Goal: Task Accomplishment & Management: Use online tool/utility

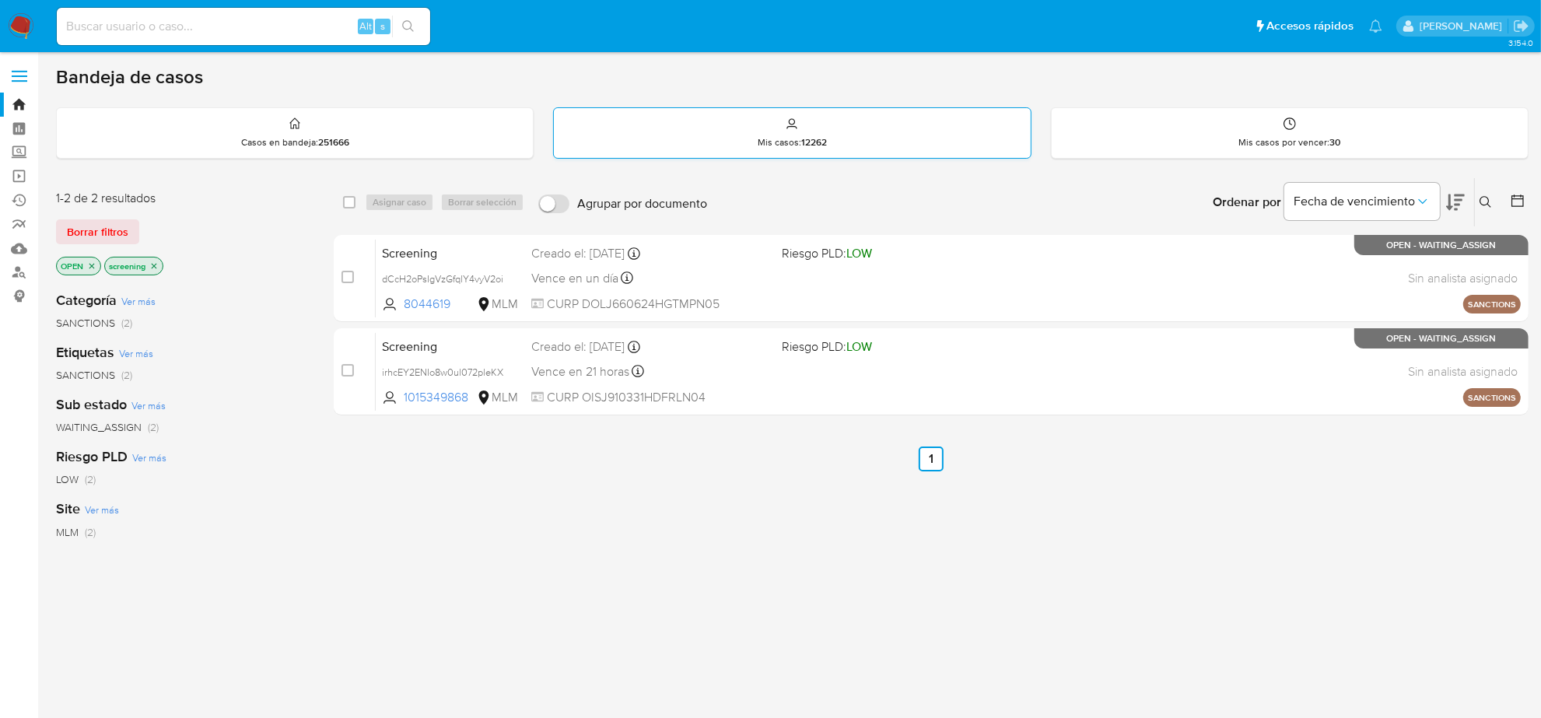
click at [738, 146] on div "Mis casos : 12262" at bounding box center [792, 133] width 476 height 50
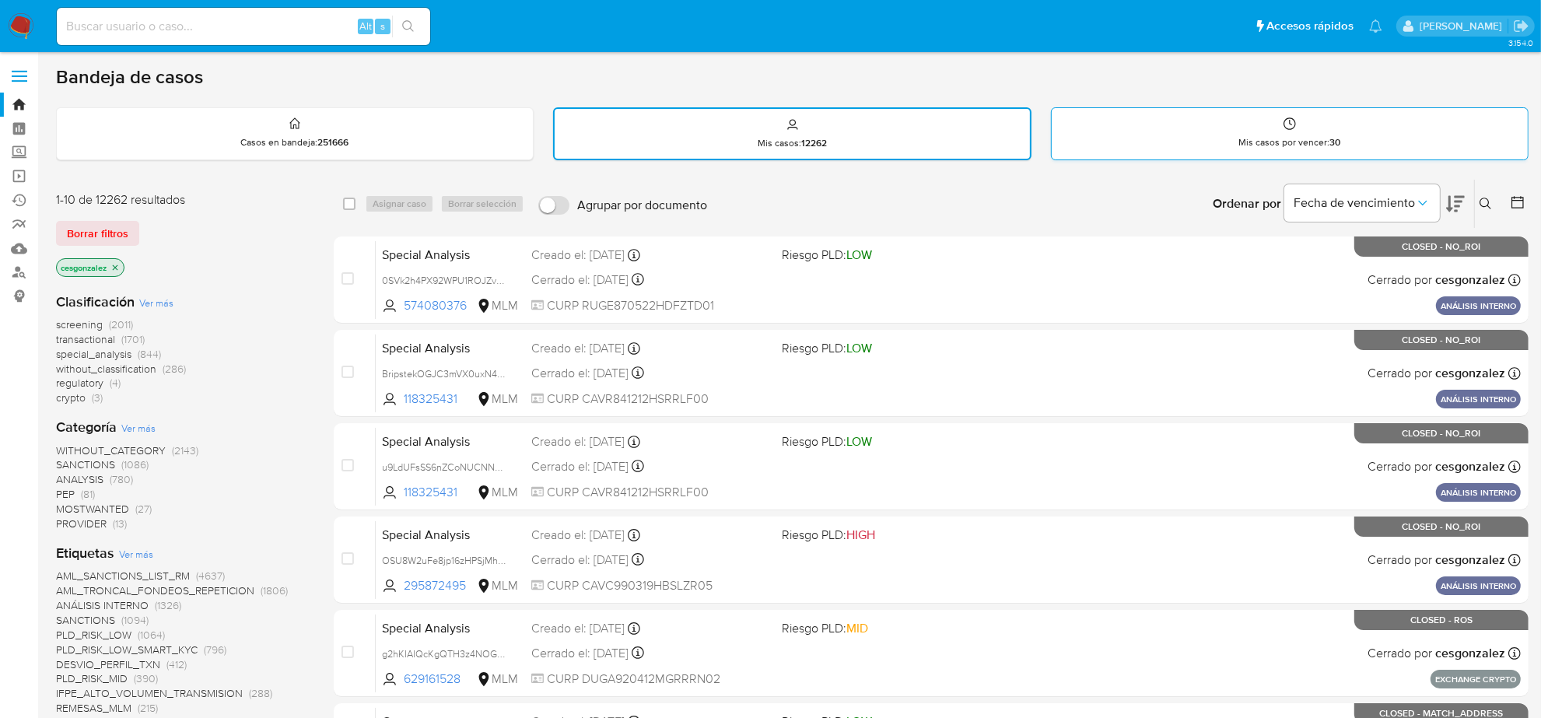
click at [1335, 139] on strong "30" at bounding box center [1336, 142] width 11 height 14
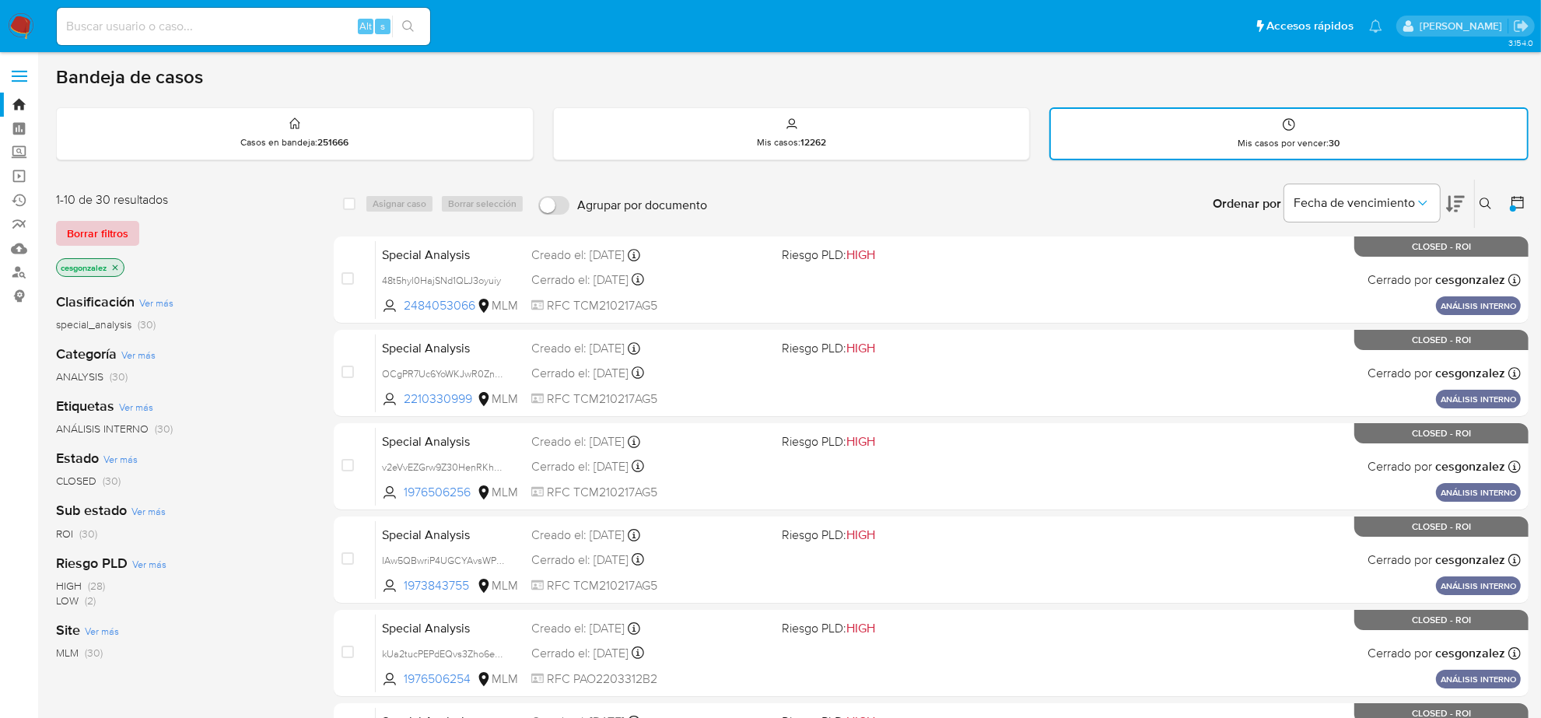
click at [113, 228] on span "Borrar filtros" at bounding box center [97, 234] width 61 height 22
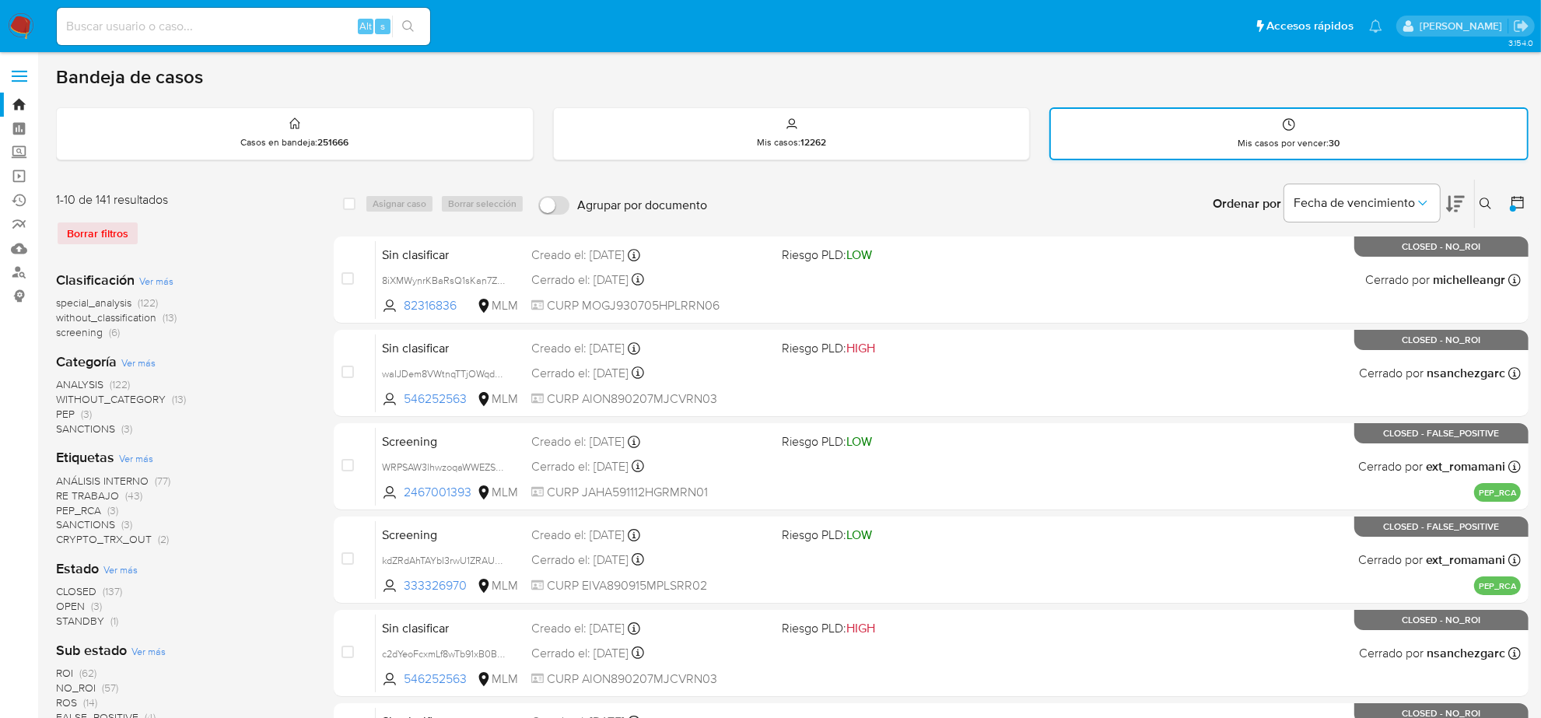
click at [1264, 128] on div "Mis casos por vencer : 30" at bounding box center [1289, 134] width 476 height 50
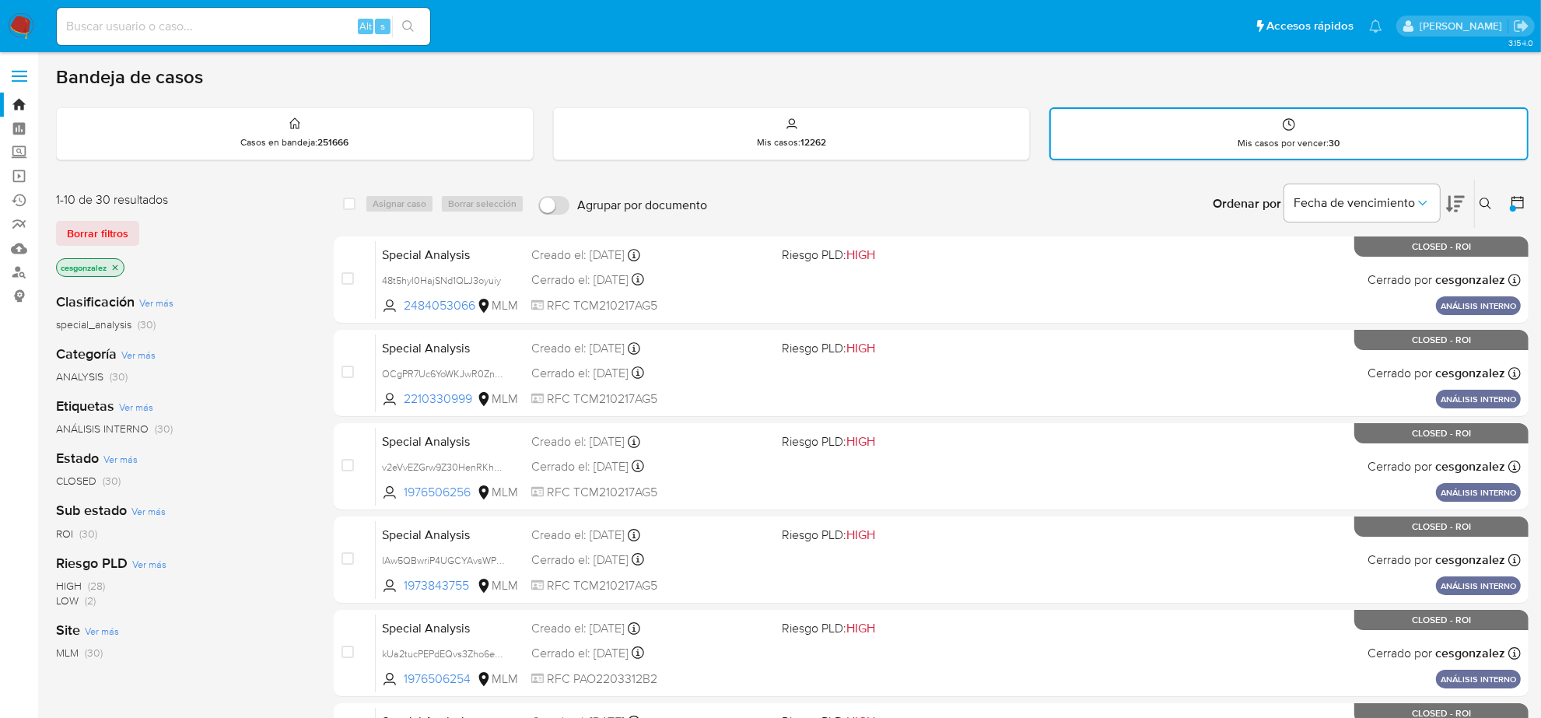
click at [1516, 202] on icon at bounding box center [1518, 203] width 16 height 16
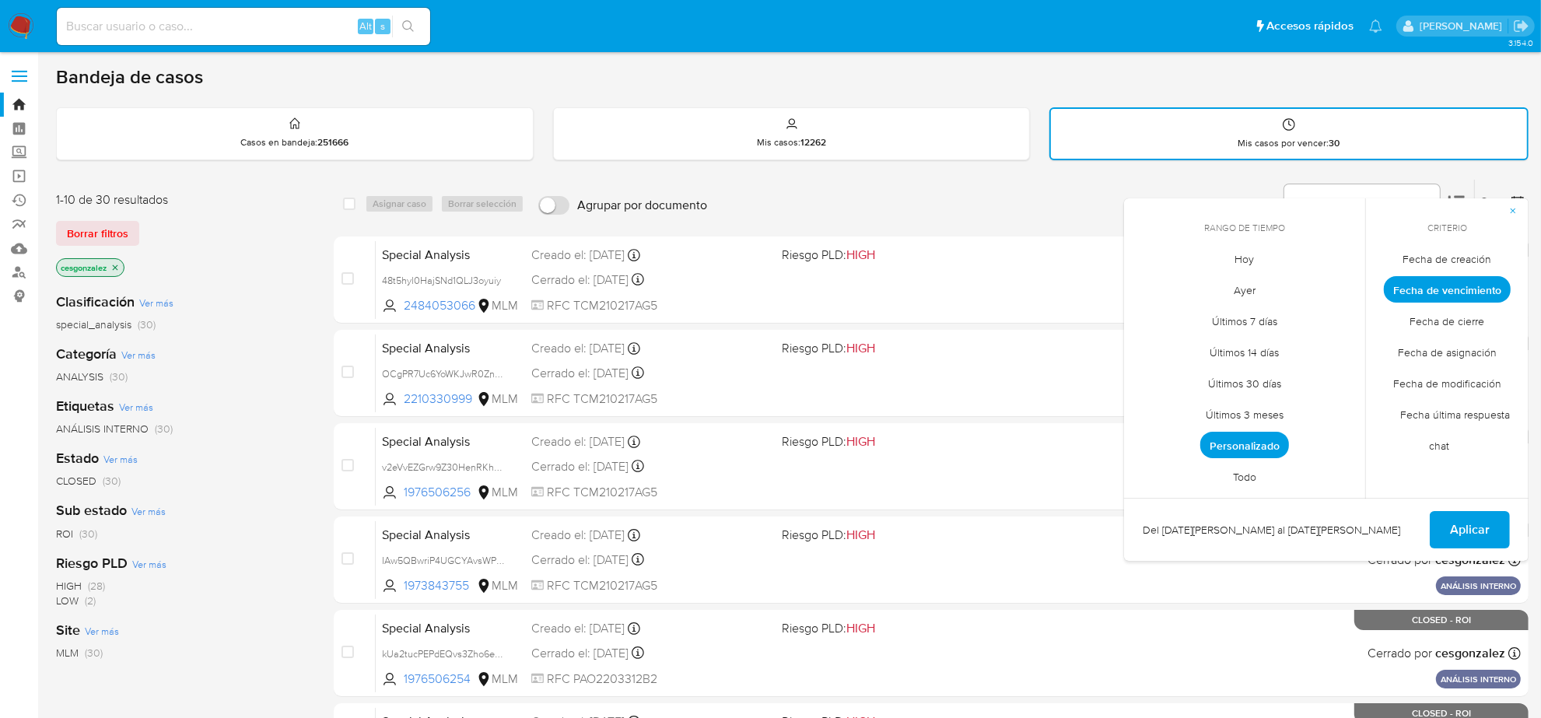
click at [1243, 475] on span "Todo" at bounding box center [1245, 477] width 56 height 32
click at [1473, 531] on span "Aplicar" at bounding box center [1470, 530] width 40 height 34
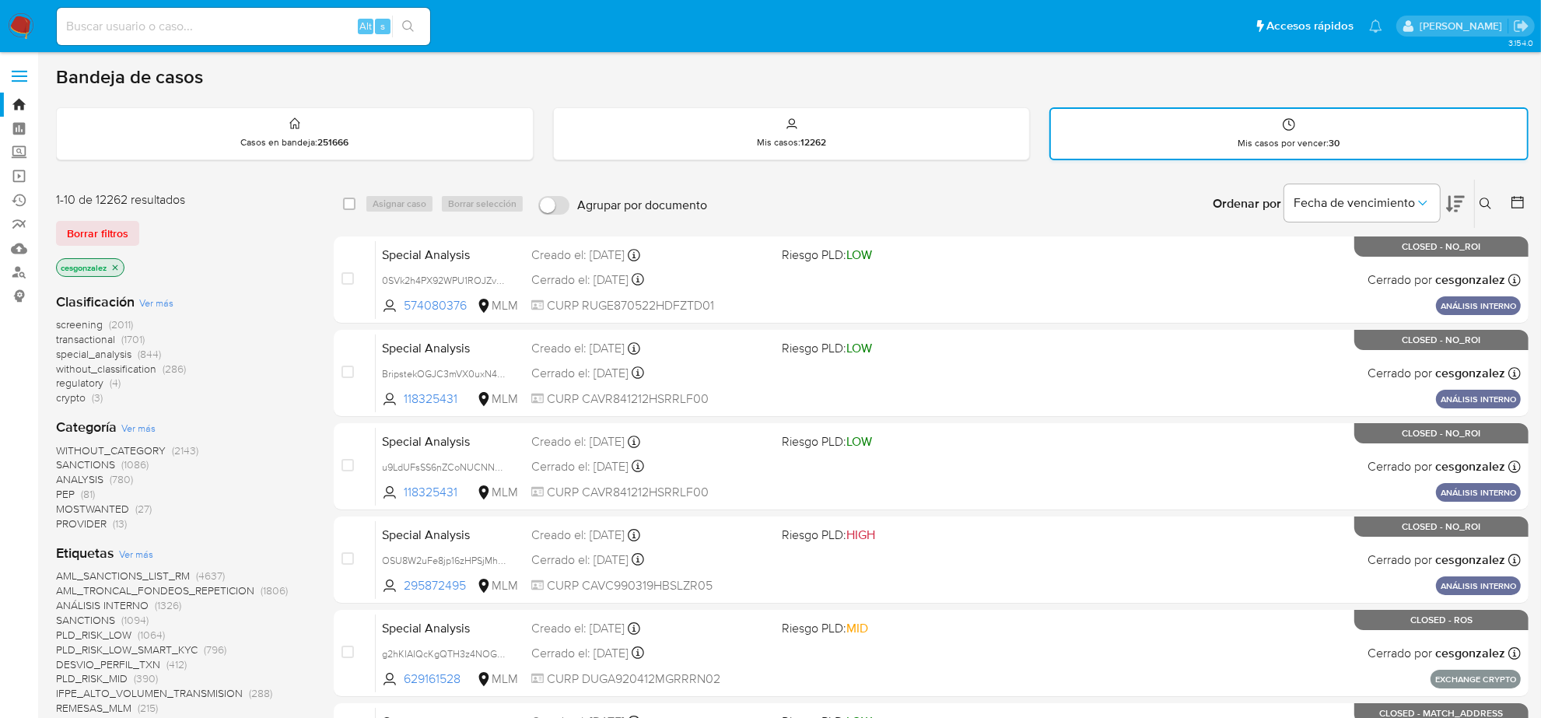
click at [1206, 125] on div "Mis casos por vencer : 30" at bounding box center [1289, 134] width 476 height 50
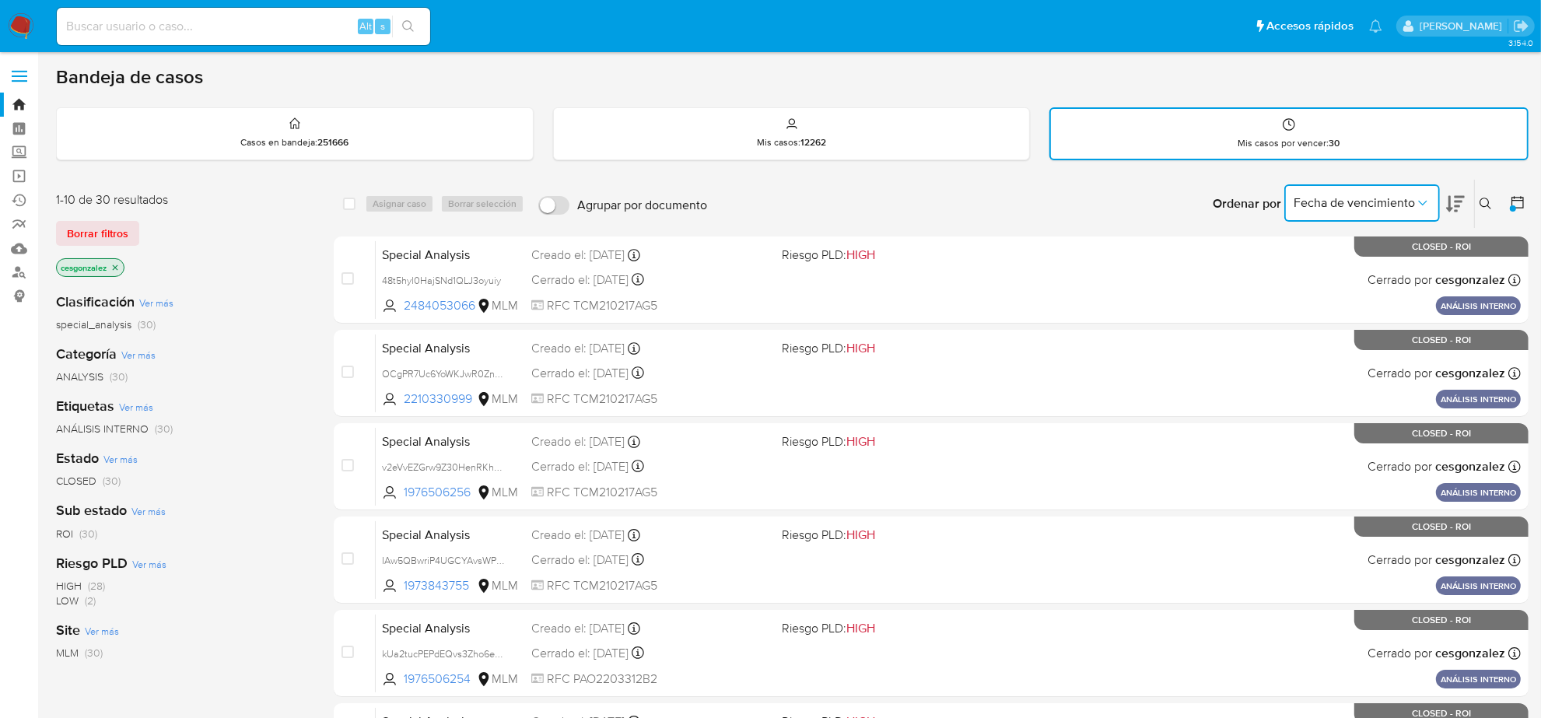
click at [1398, 198] on span "Fecha de vencimiento" at bounding box center [1354, 203] width 121 height 16
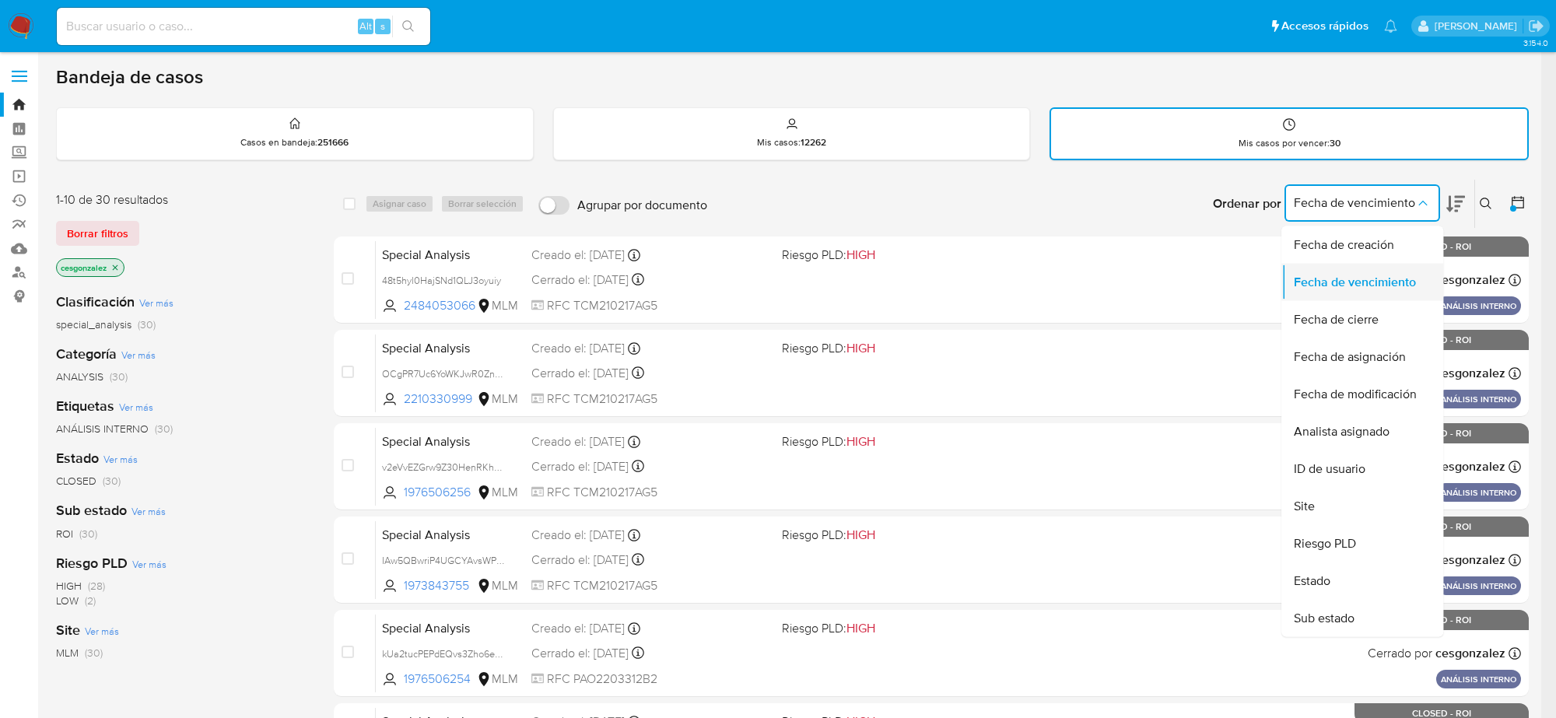
click at [1376, 289] on div "Fecha de vencimiento" at bounding box center [1358, 282] width 128 height 37
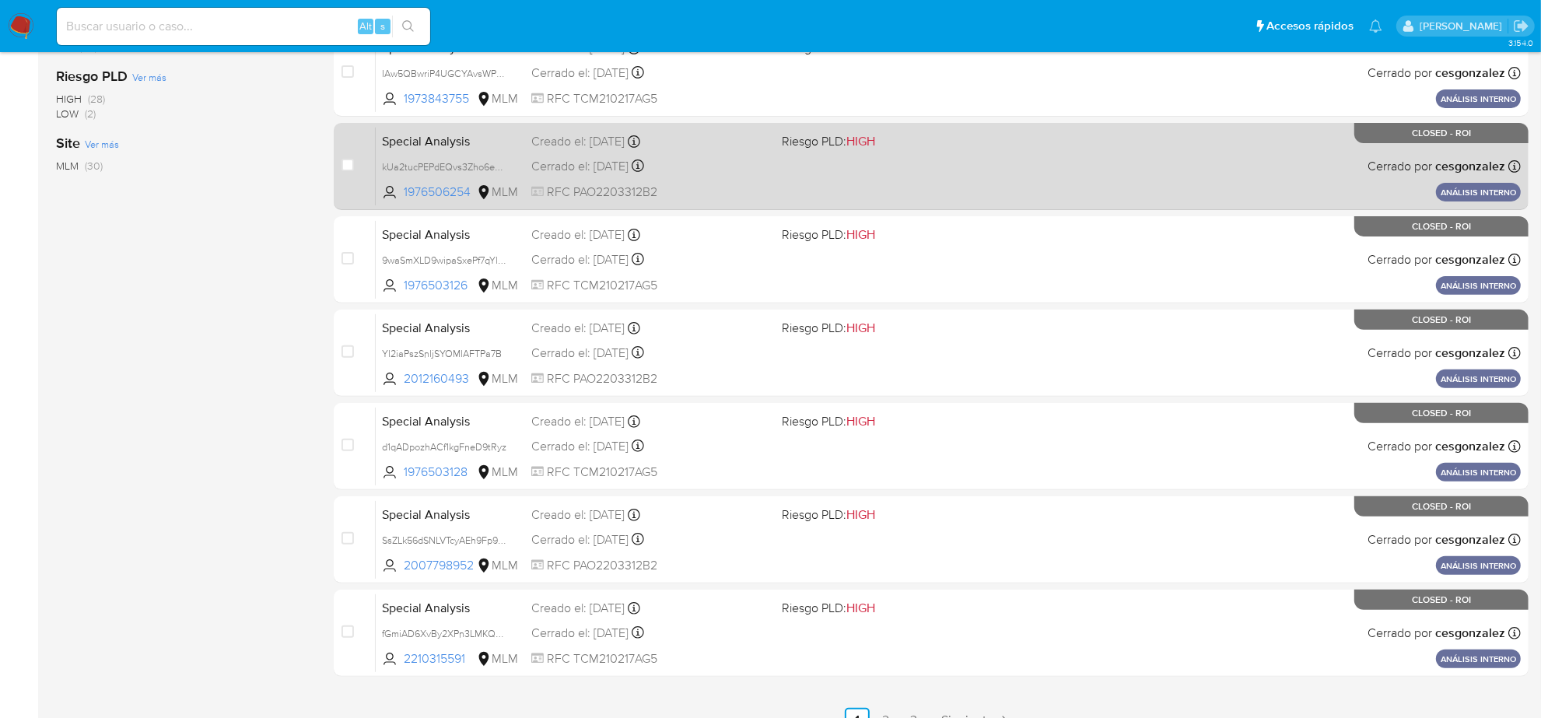
scroll to position [508, 0]
